Goal: Information Seeking & Learning: Learn about a topic

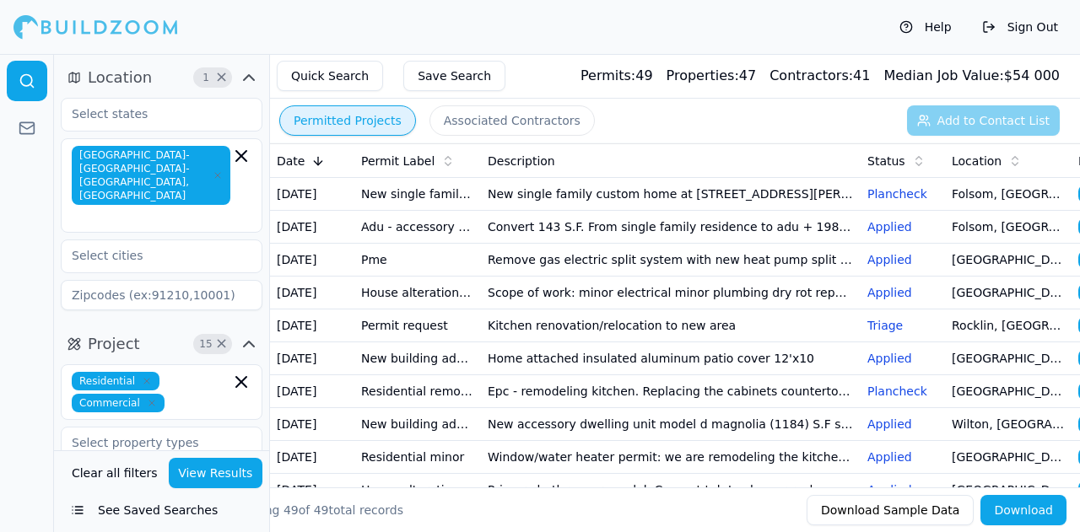
click at [951, 118] on div "Permitted Projects Associated Contractors Add to Contact List" at bounding box center [675, 121] width 810 height 44
click at [976, 119] on div "Permitted Projects Associated Contractors Add to Contact List" at bounding box center [675, 121] width 810 height 44
click at [127, 240] on input "text" at bounding box center [151, 255] width 179 height 30
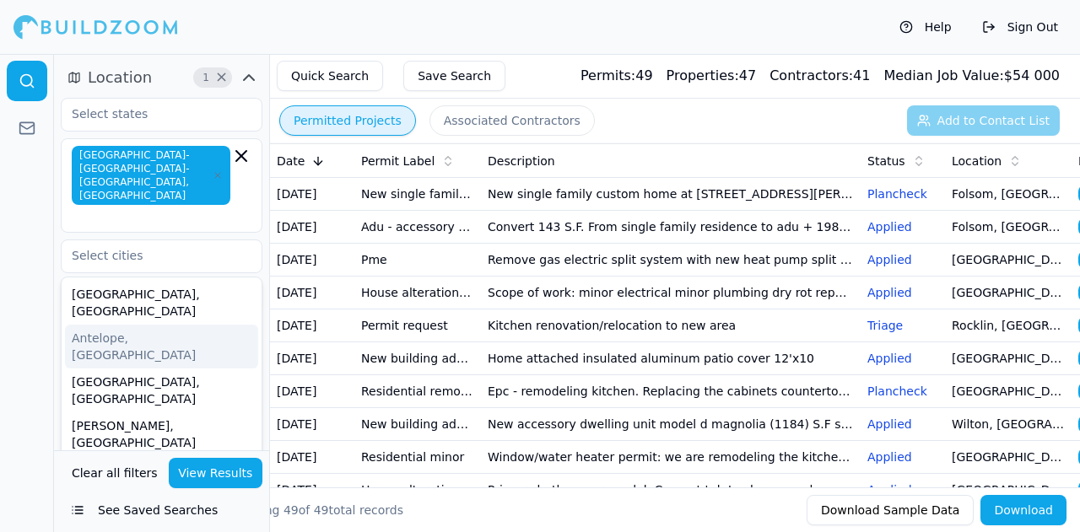
click at [20, 250] on div at bounding box center [27, 293] width 54 height 478
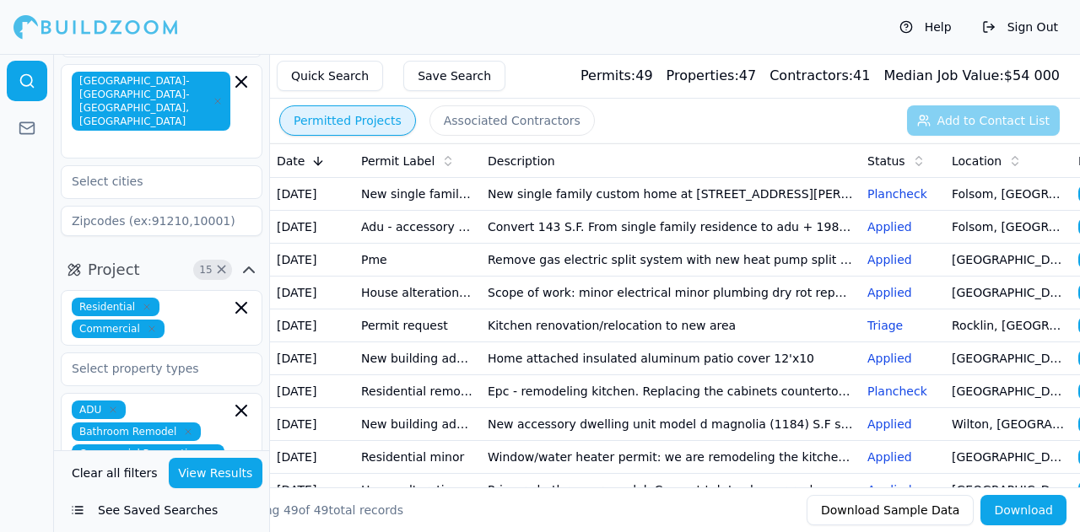
scroll to position [169, 0]
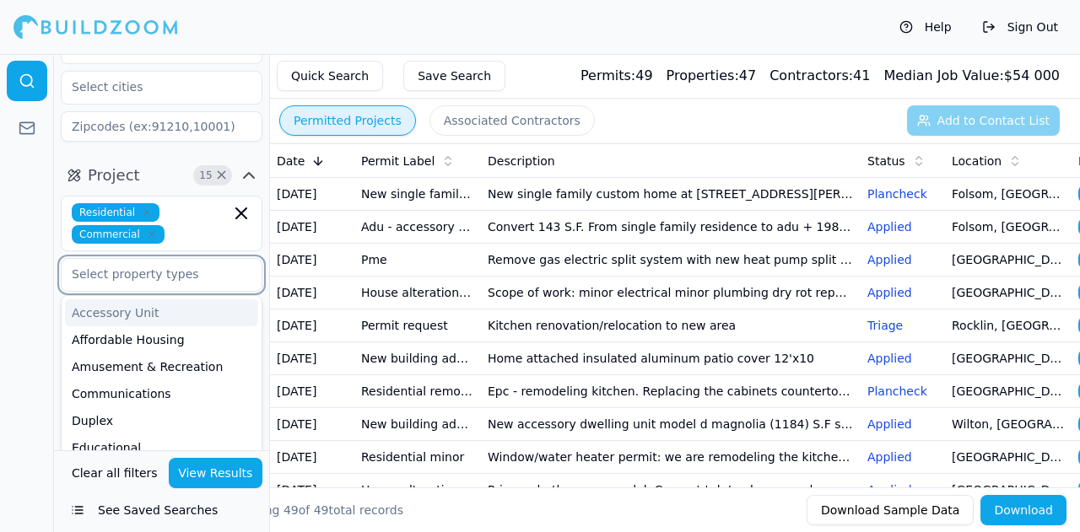
click at [128, 259] on input "text" at bounding box center [151, 274] width 179 height 30
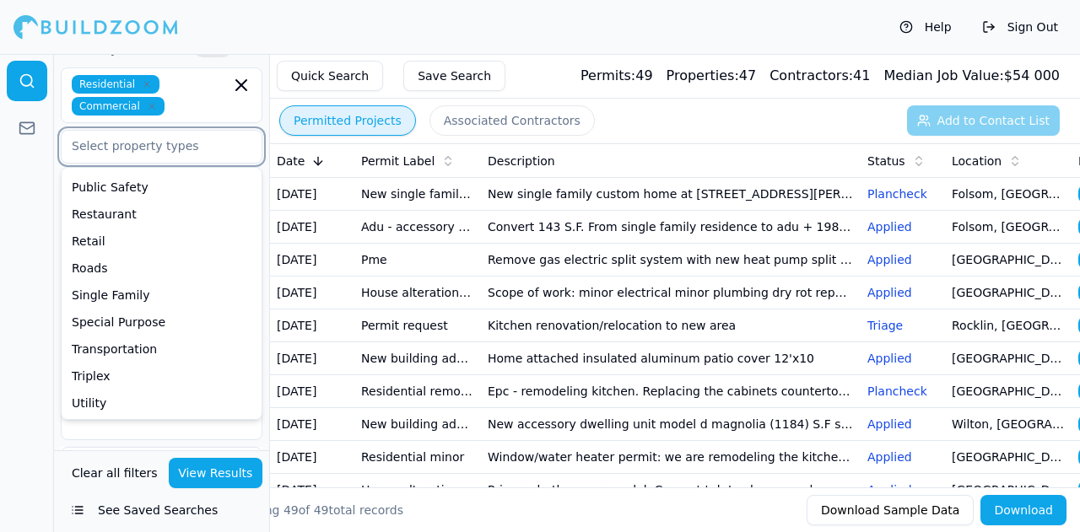
scroll to position [337, 0]
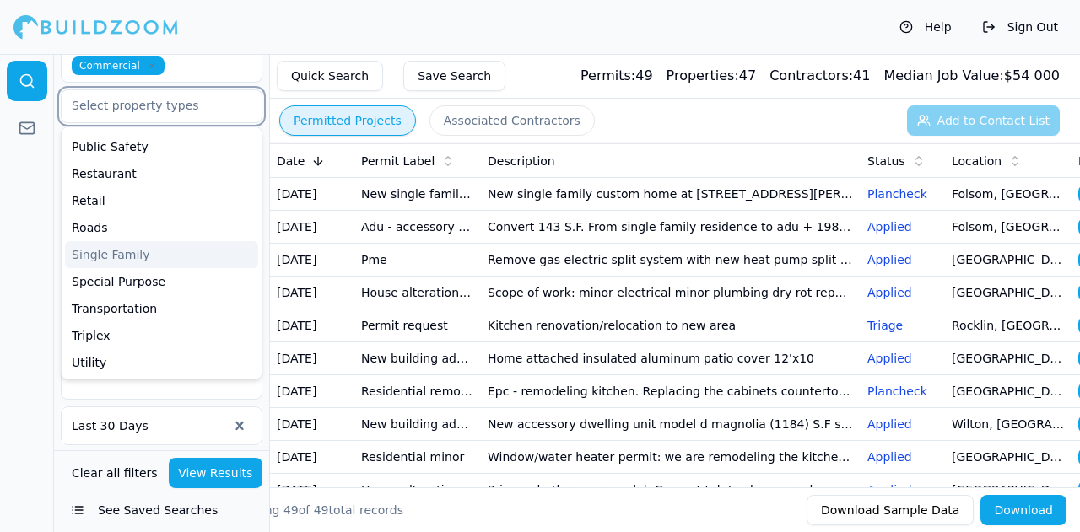
click at [140, 241] on div "Single Family" at bounding box center [161, 254] width 193 height 27
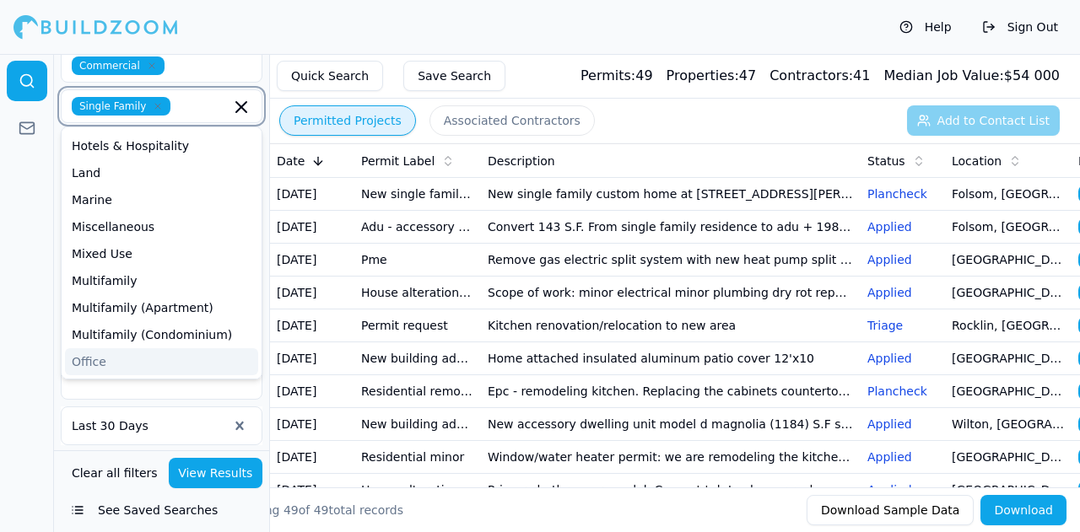
scroll to position [176, 0]
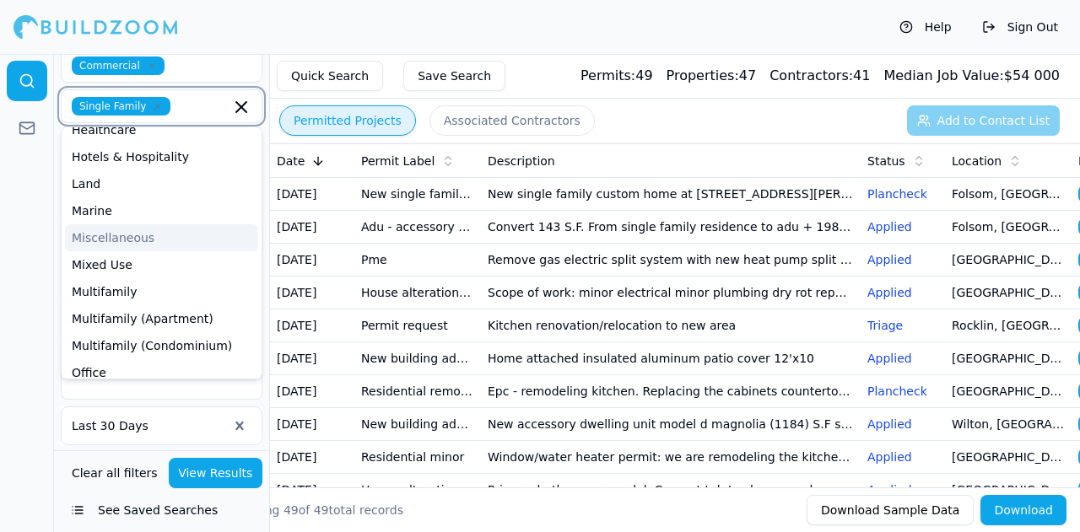
click at [127, 224] on div "Miscellaneous" at bounding box center [161, 237] width 193 height 27
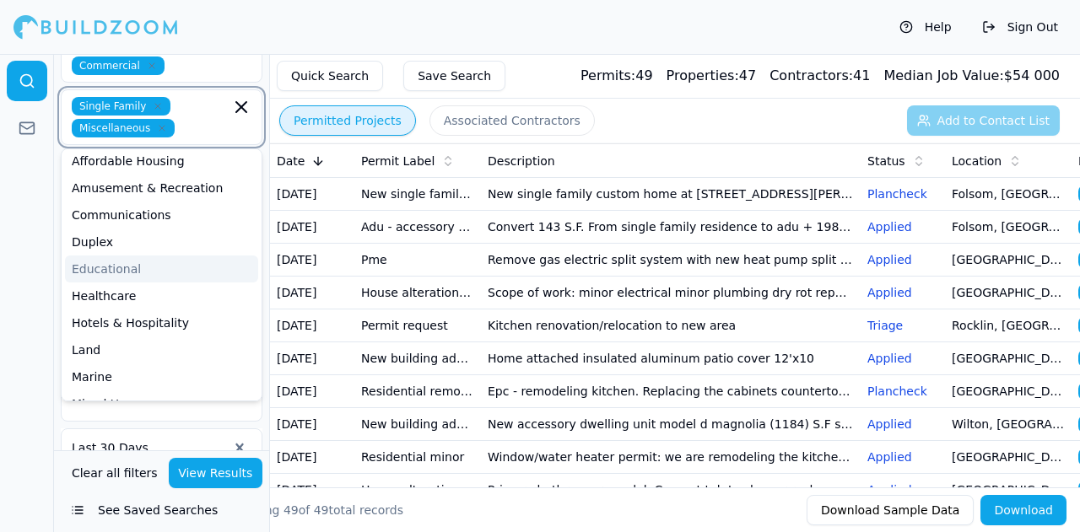
scroll to position [8, 0]
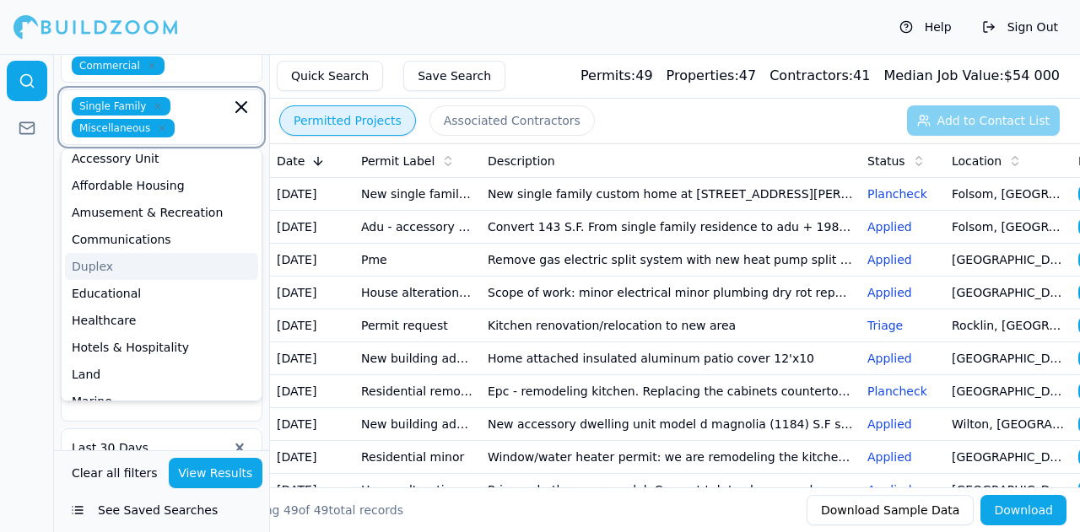
click at [143, 253] on div "Duplex" at bounding box center [161, 266] width 193 height 27
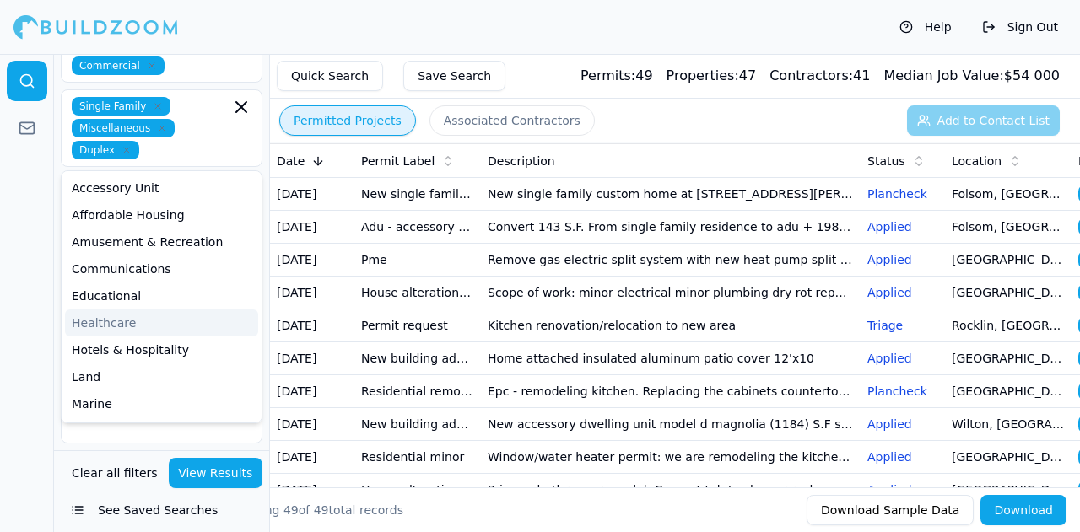
click at [27, 298] on div at bounding box center [27, 293] width 54 height 478
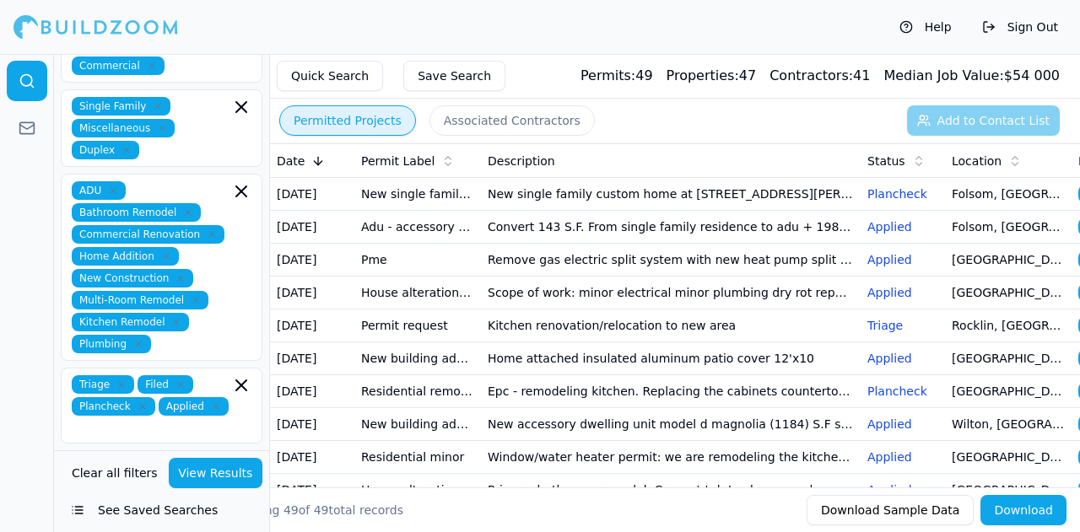
click at [202, 472] on button "View Results" at bounding box center [216, 473] width 94 height 30
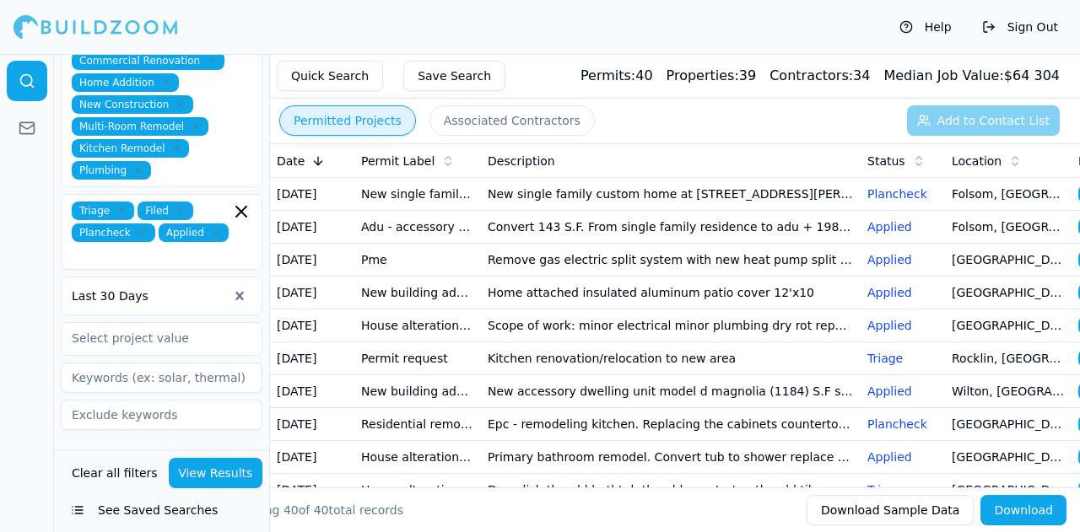
scroll to position [422, 0]
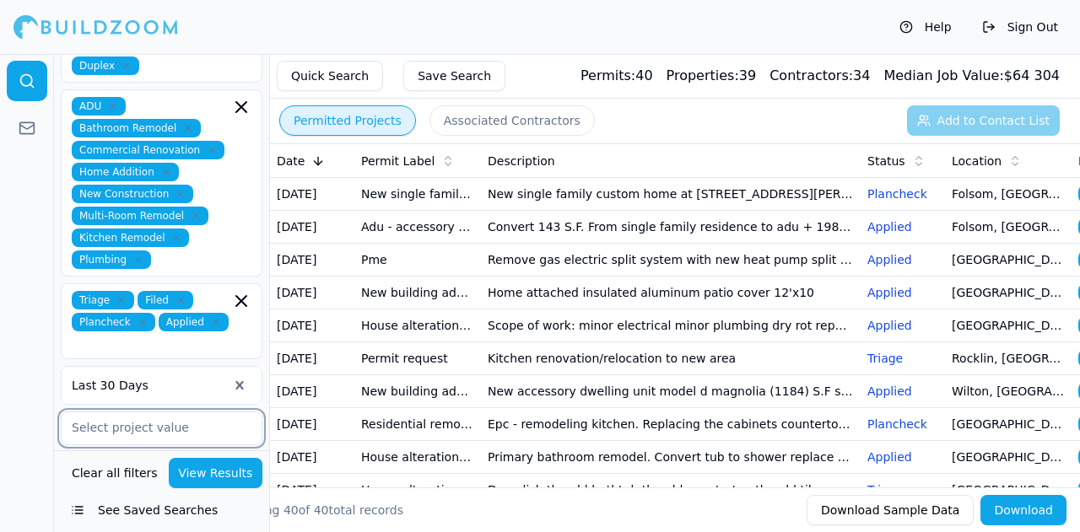
click at [148, 412] on input "text" at bounding box center [151, 427] width 179 height 30
click at [5, 294] on div at bounding box center [27, 293] width 54 height 478
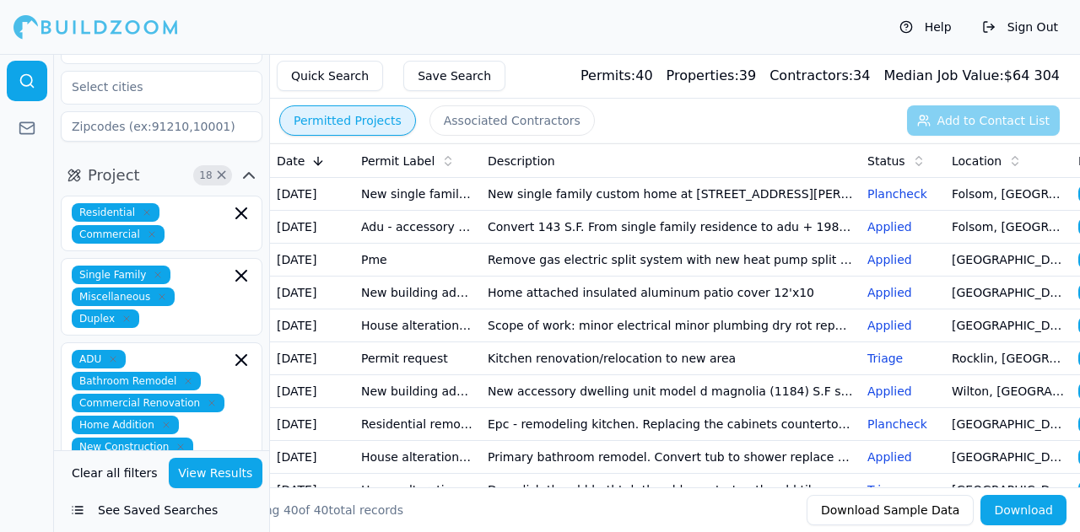
scroll to position [169, 0]
click at [191, 225] on input "text" at bounding box center [200, 234] width 59 height 19
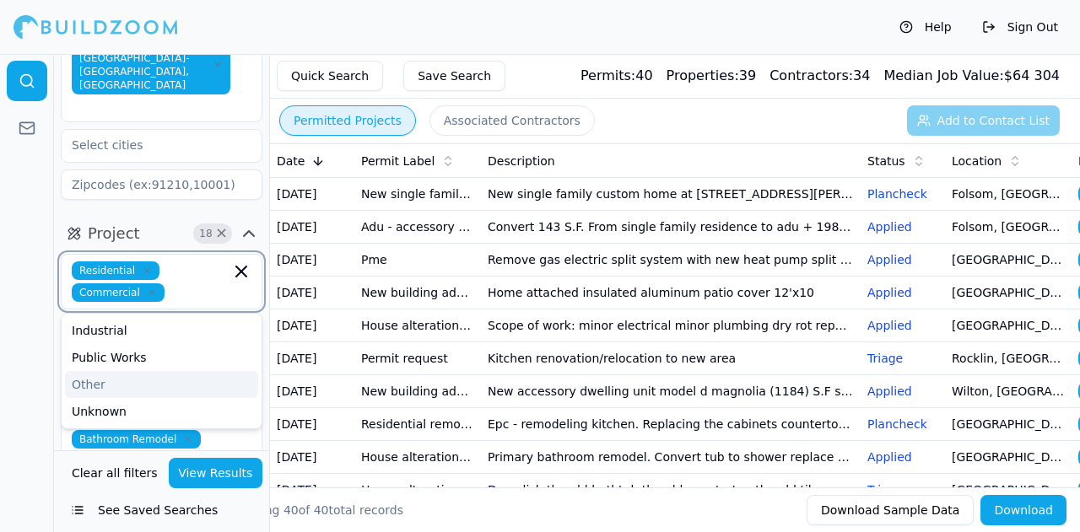
scroll to position [84, 0]
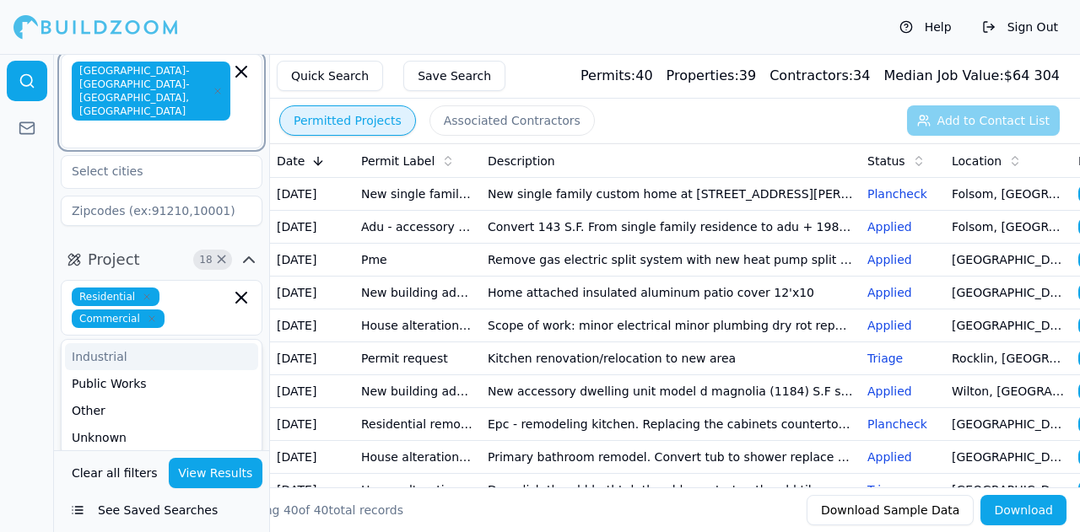
click at [157, 124] on input "text" at bounding box center [152, 132] width 155 height 17
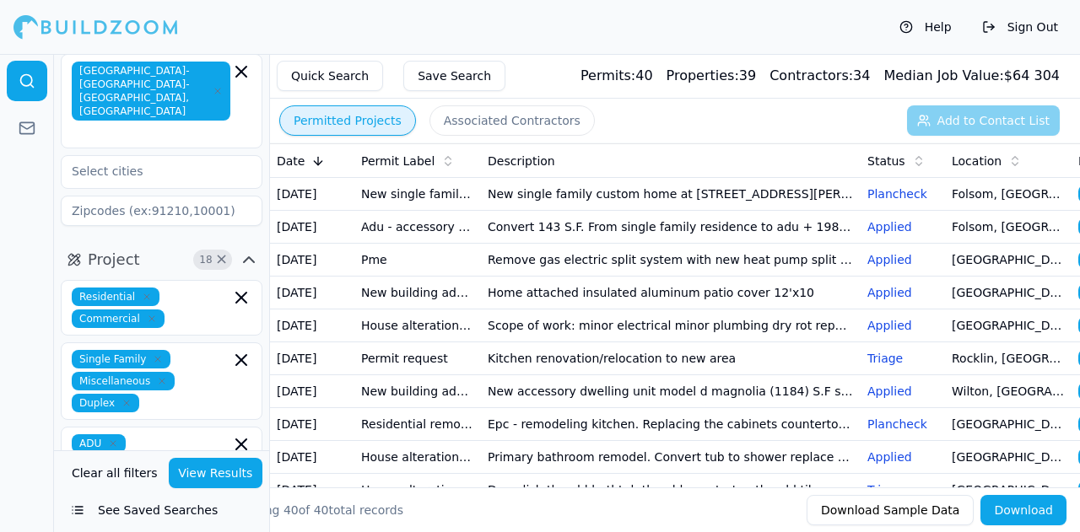
click at [20, 229] on div at bounding box center [27, 293] width 54 height 478
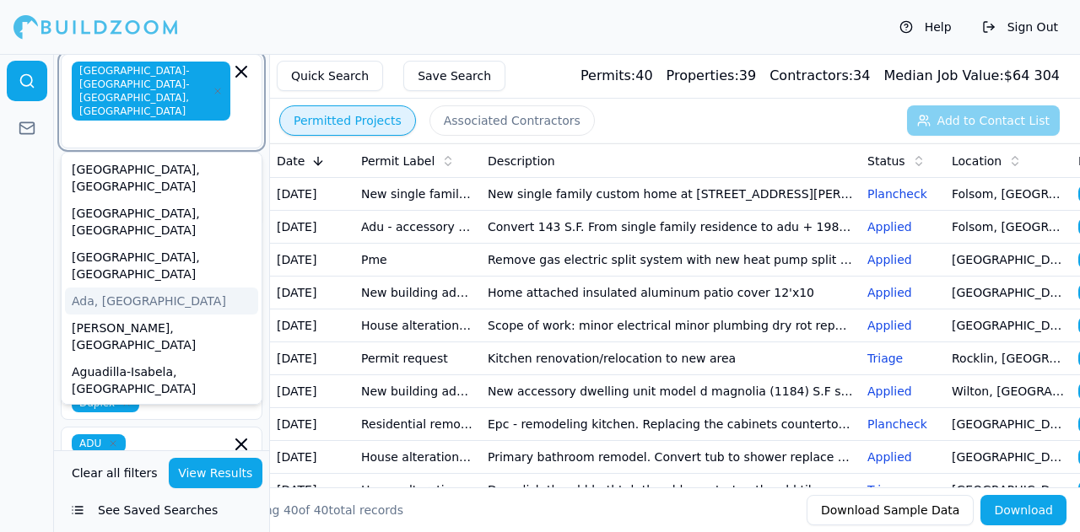
click at [140, 124] on input "text" at bounding box center [152, 132] width 155 height 17
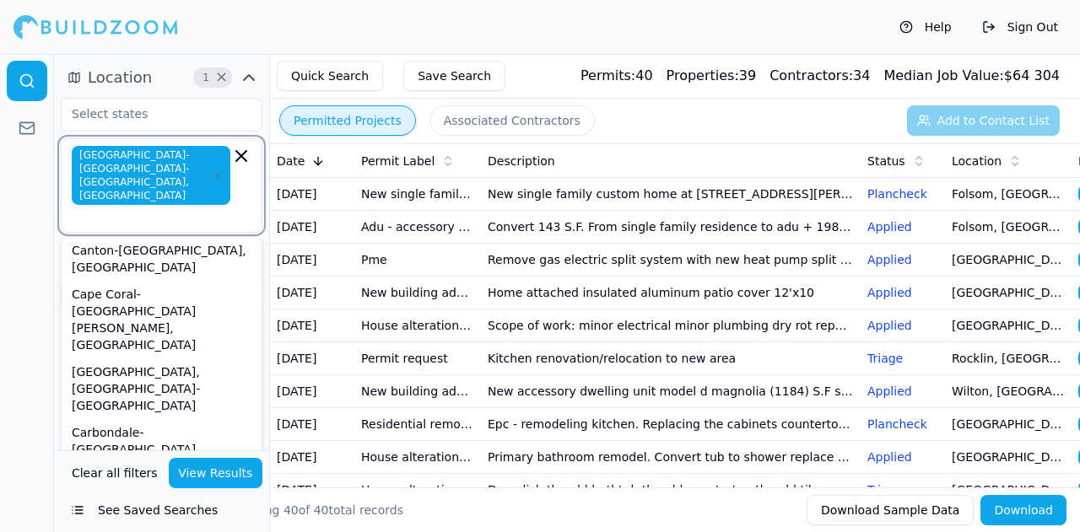
scroll to position [6411, 0]
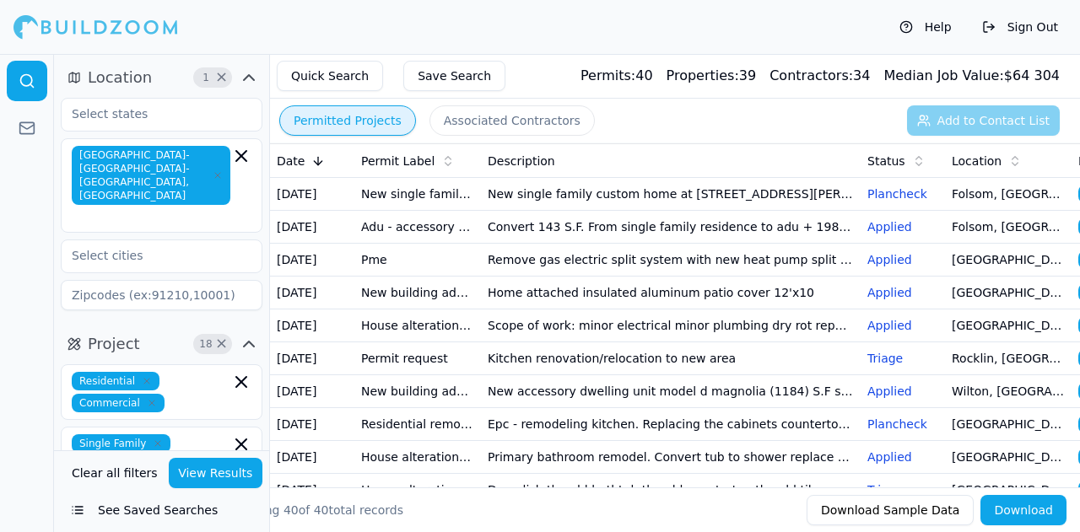
click at [39, 281] on div at bounding box center [27, 293] width 54 height 478
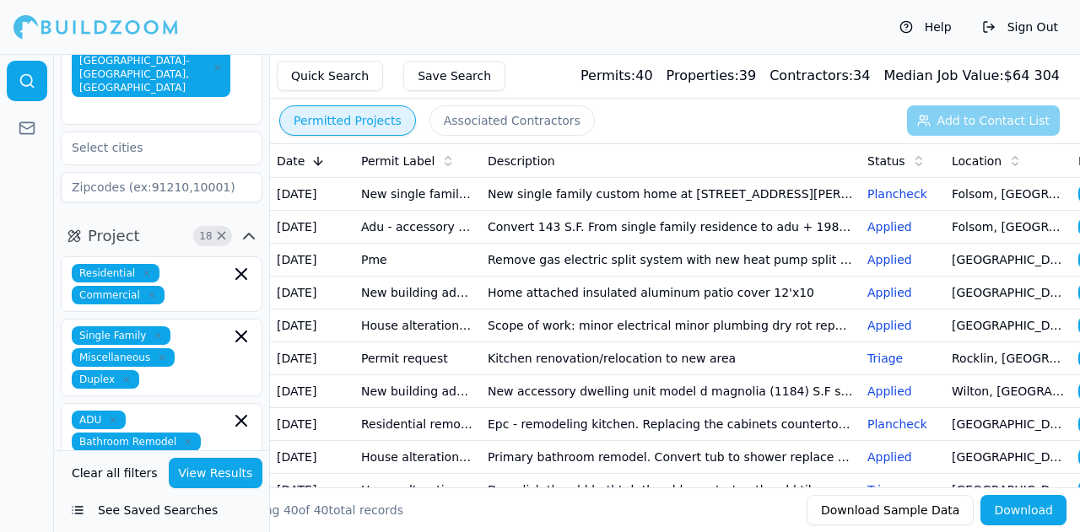
scroll to position [169, 0]
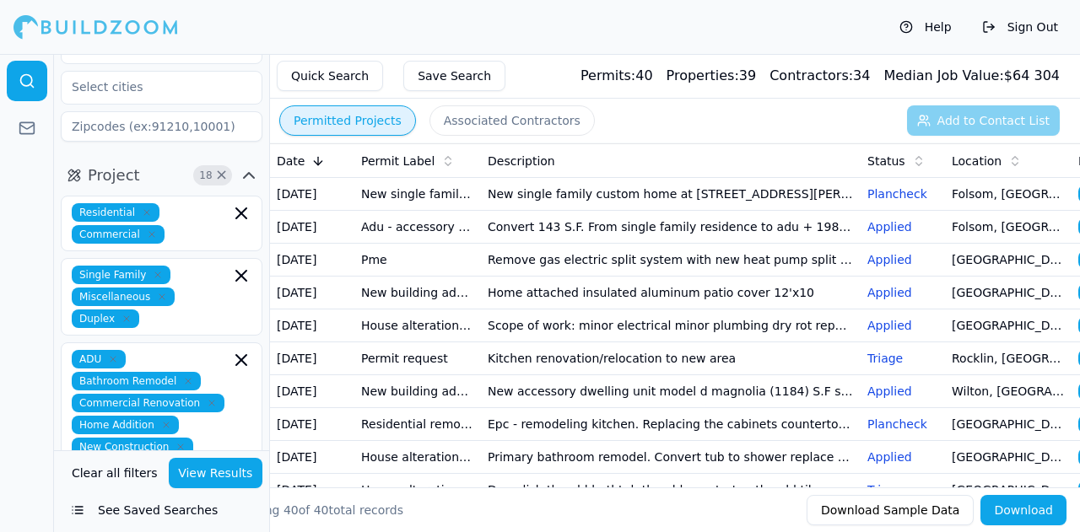
click at [196, 269] on div "Single Family Miscellaneous Duplex" at bounding box center [162, 297] width 180 height 62
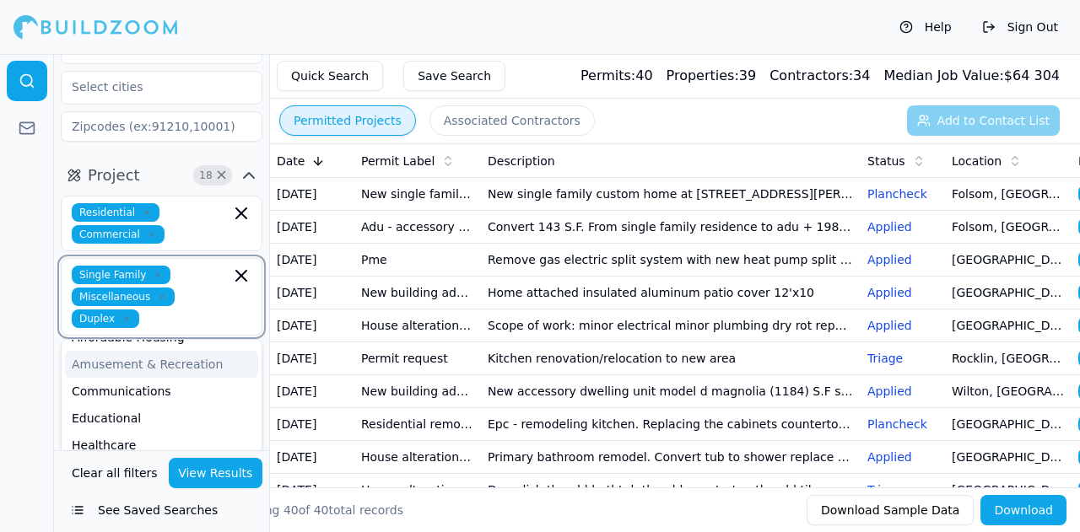
scroll to position [84, 0]
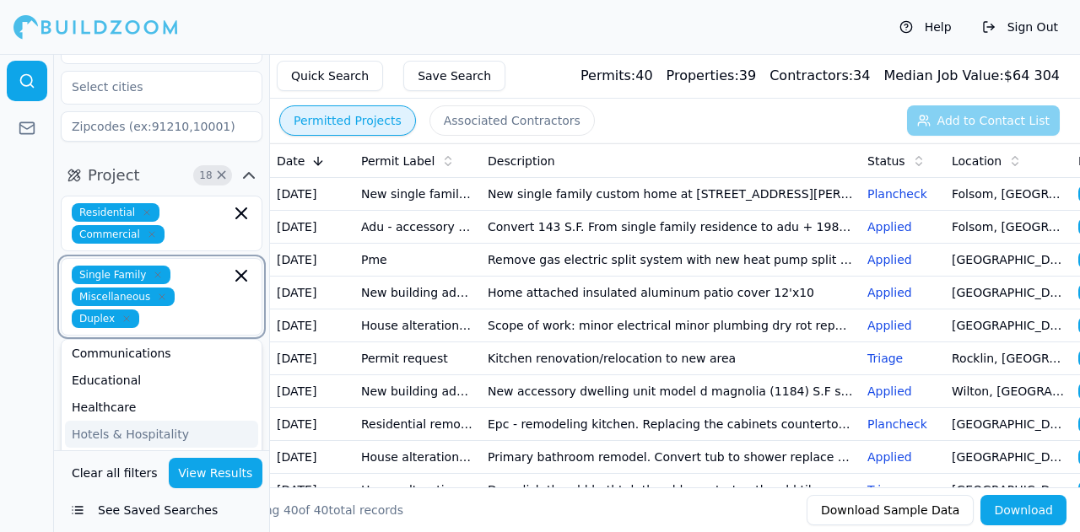
click at [116, 421] on div "Hotels & Hospitality" at bounding box center [161, 434] width 193 height 27
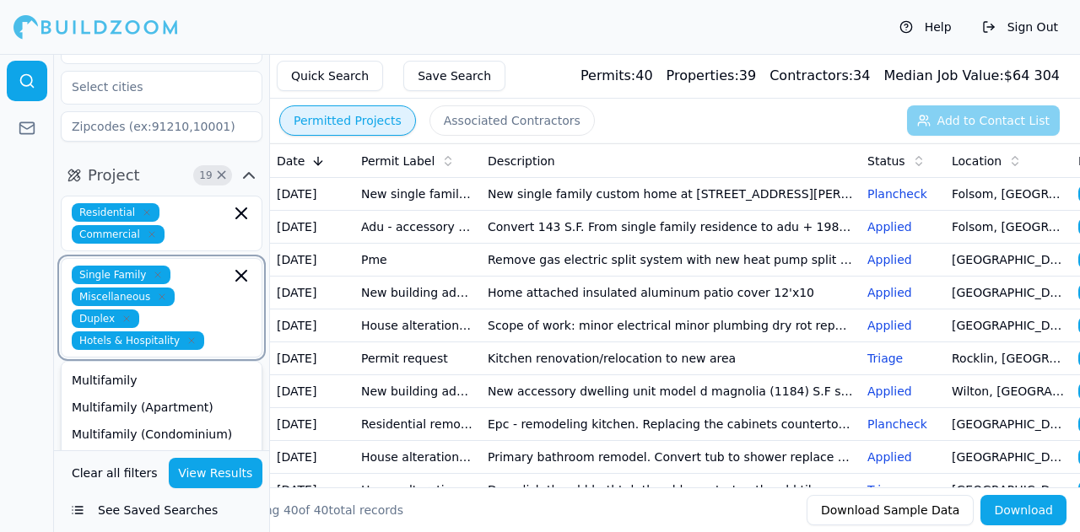
scroll to position [253, 0]
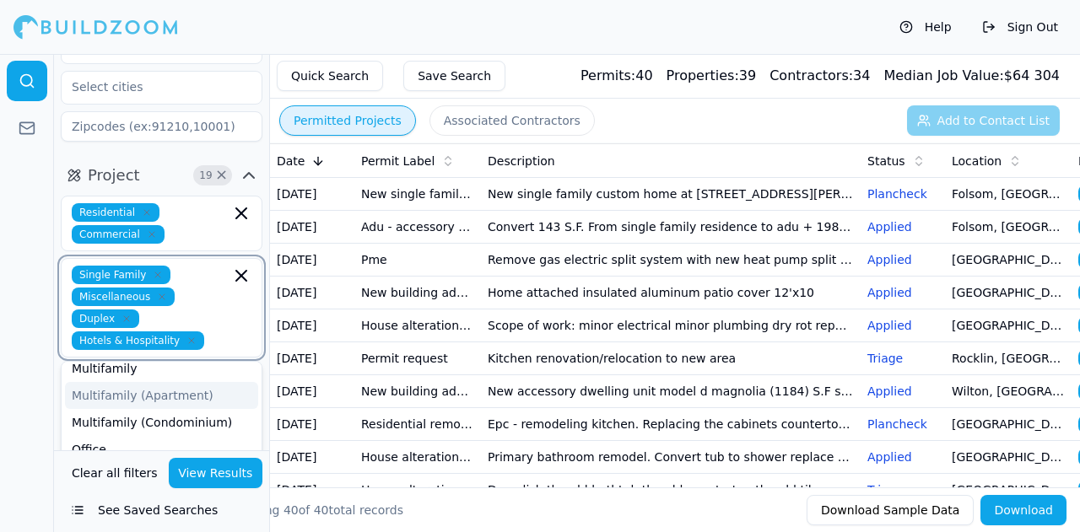
click at [116, 382] on div "Multifamily (Apartment)" at bounding box center [161, 395] width 193 height 27
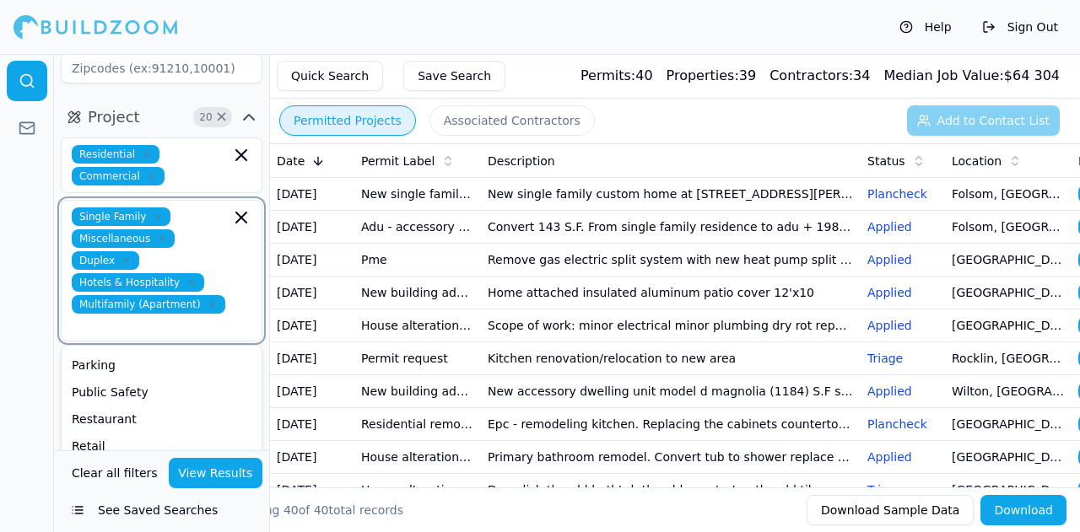
scroll to position [253, 0]
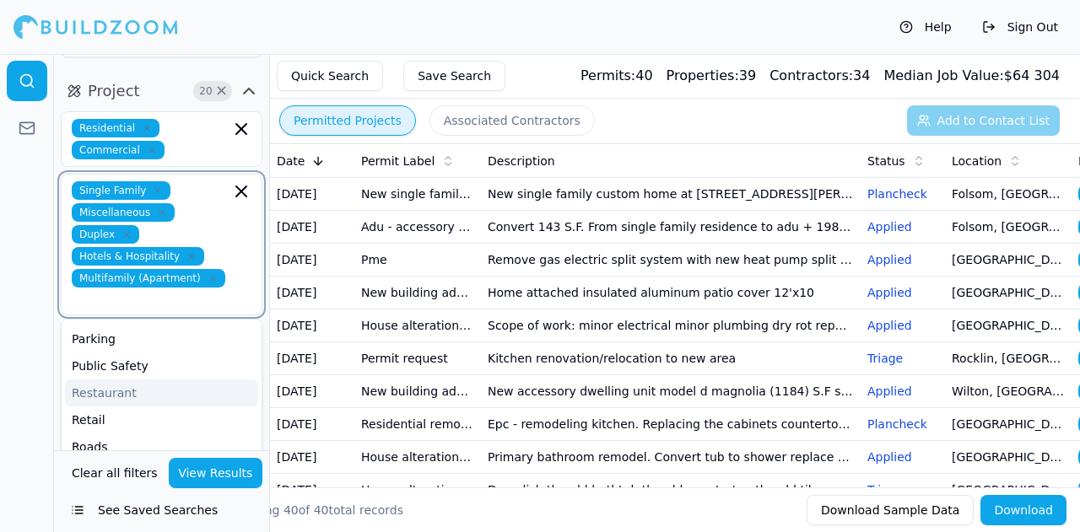
click at [137, 380] on div "Restaurant" at bounding box center [161, 393] width 193 height 27
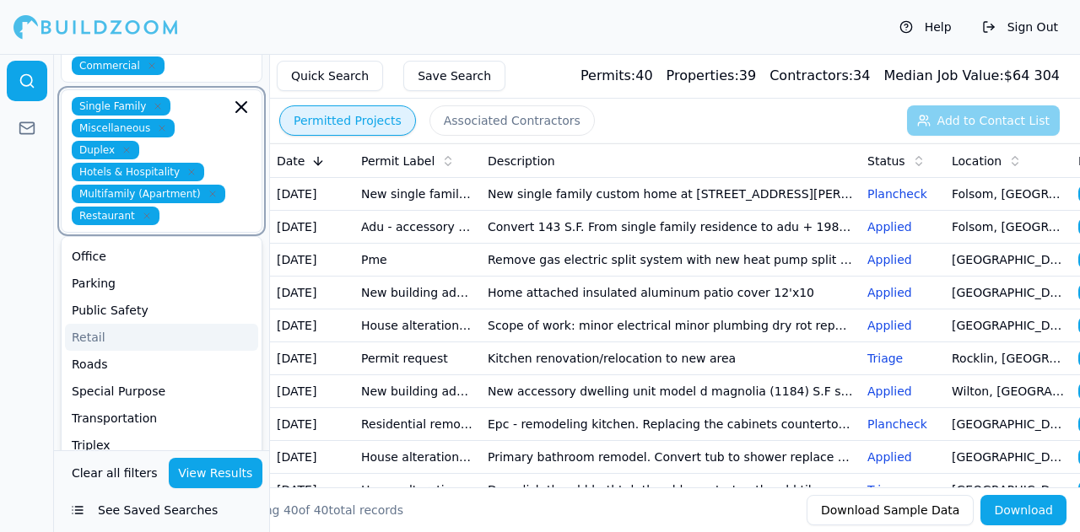
scroll to position [422, 0]
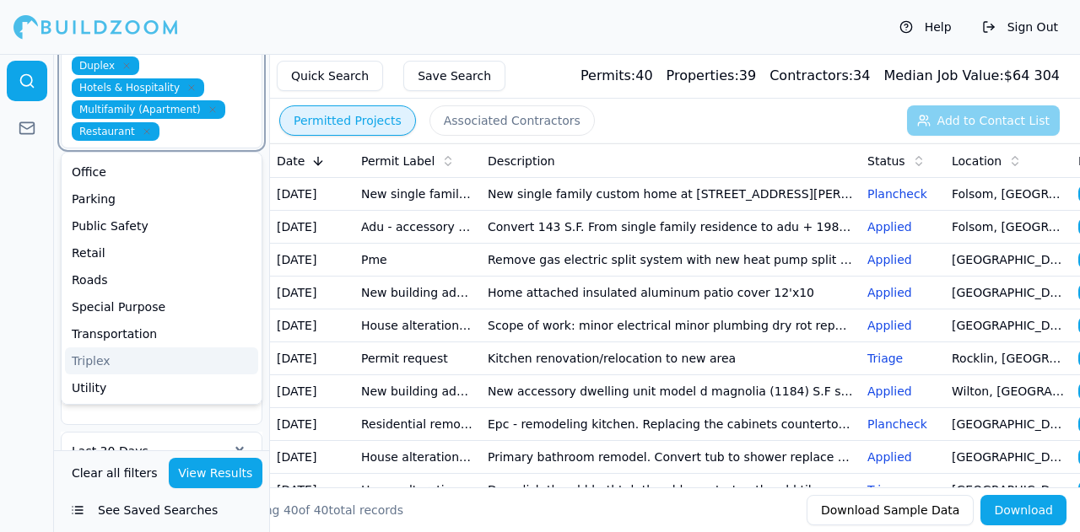
click at [122, 348] on div "Triplex" at bounding box center [161, 361] width 193 height 27
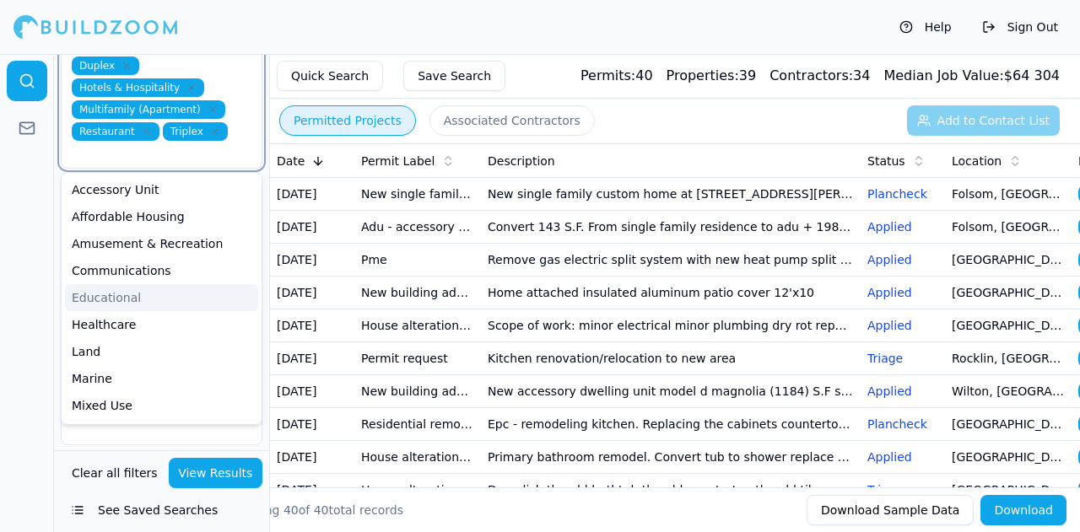
click at [131, 284] on div "Educational" at bounding box center [161, 297] width 193 height 27
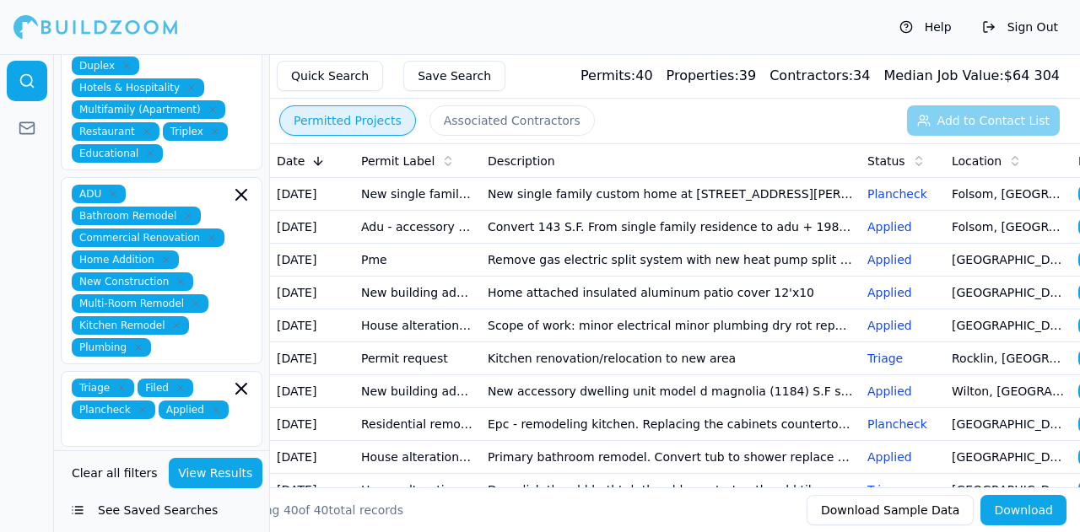
click at [0, 332] on div at bounding box center [27, 293] width 54 height 478
click at [209, 474] on button "View Results" at bounding box center [216, 473] width 94 height 30
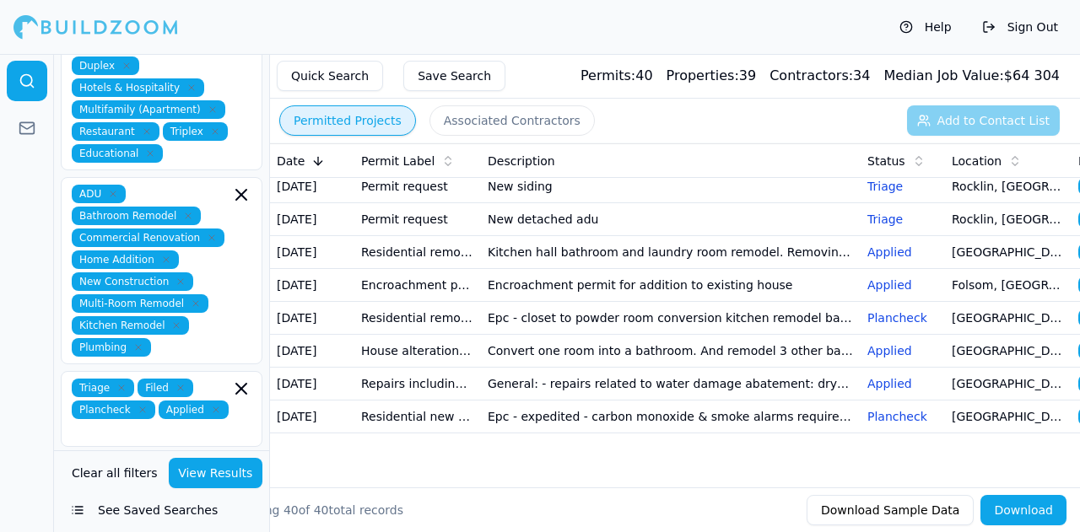
scroll to position [1578, 0]
click at [474, 119] on button "Associated Contractors" at bounding box center [511, 120] width 165 height 30
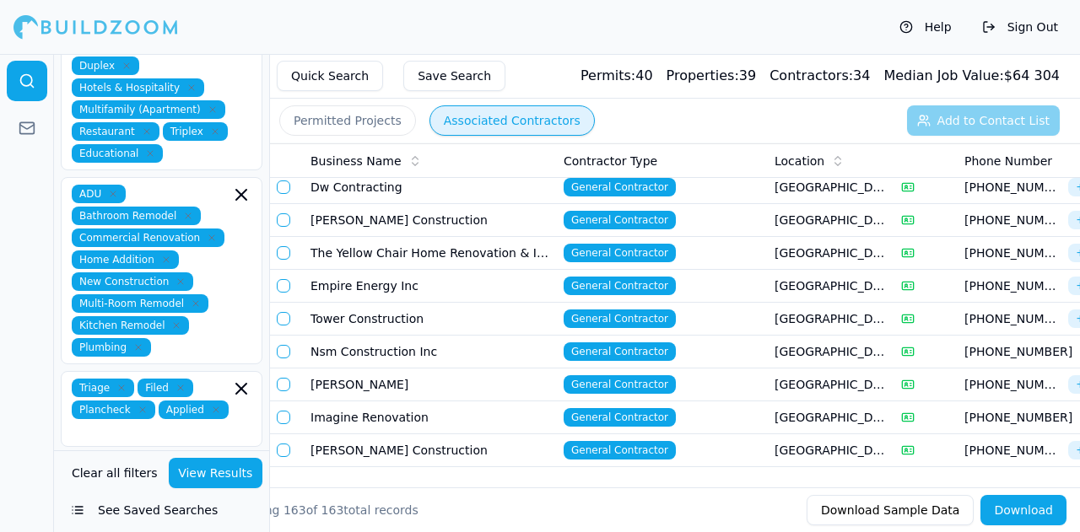
scroll to position [4989, 0]
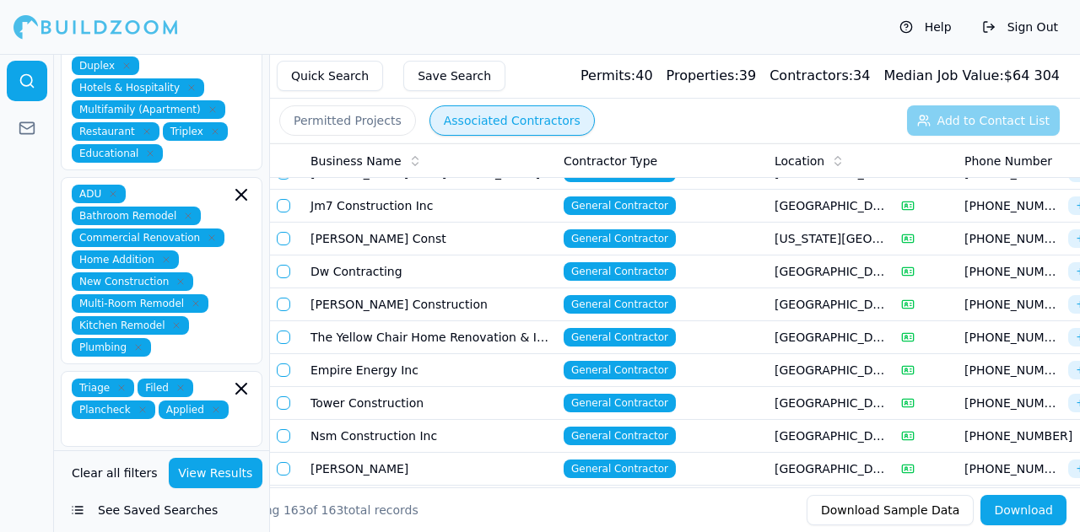
click at [476, 321] on td "The Yellow Chair Home Renovation & Interior Design" at bounding box center [430, 337] width 253 height 33
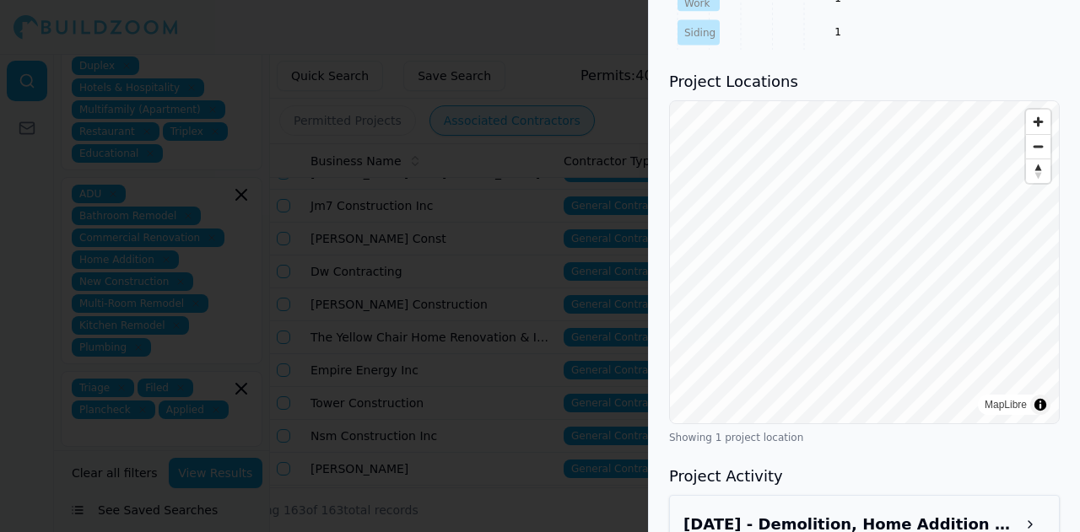
scroll to position [1191, 0]
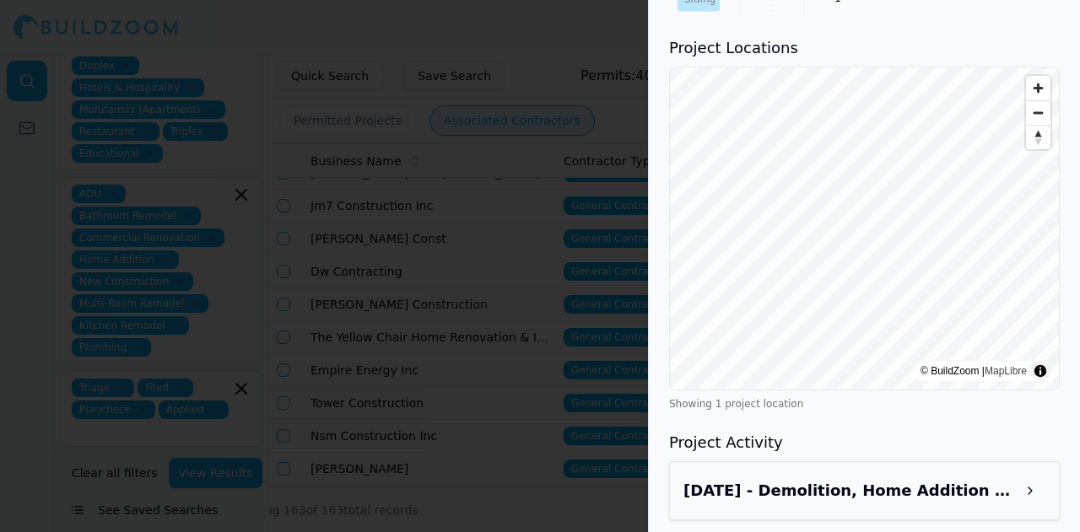
click at [786, 479] on h3 "[DATE] - Demolition, Home Addition - [STREET_ADDRESS][PERSON_NAME]" at bounding box center [849, 491] width 332 height 24
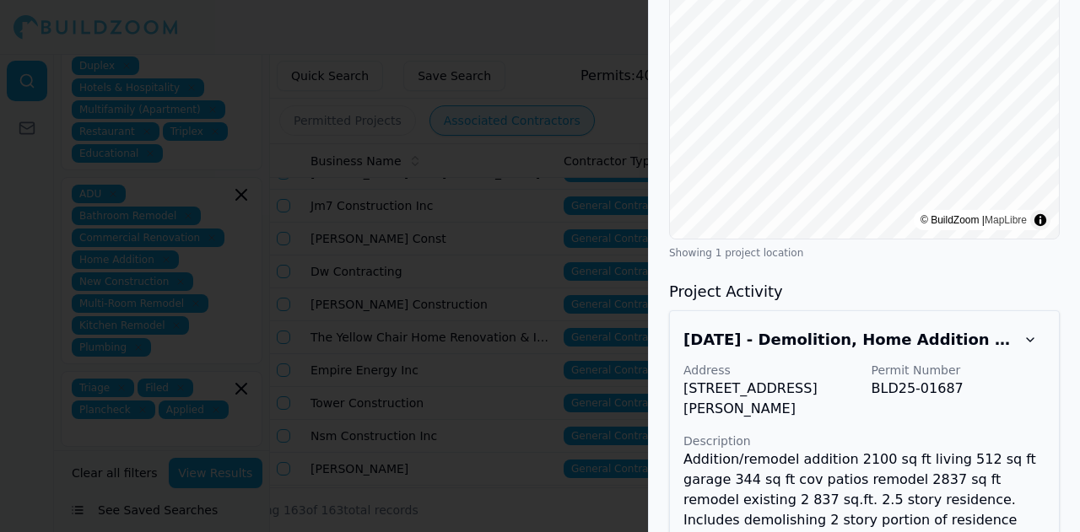
scroll to position [1275, 0]
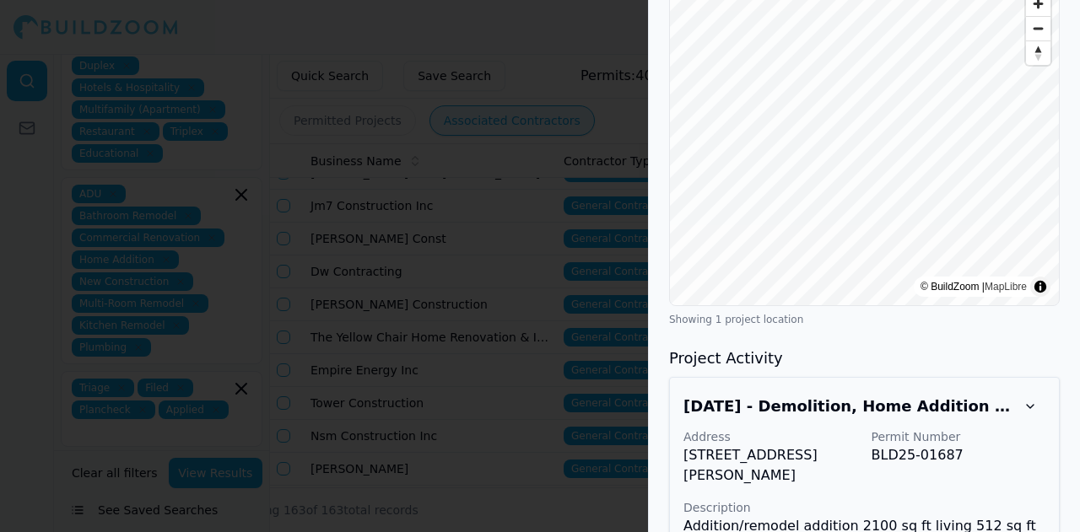
click at [501, 347] on div at bounding box center [540, 266] width 1080 height 532
